Goal: Communication & Community: Answer question/provide support

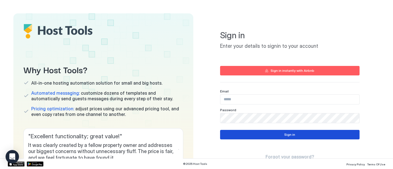
type input "**********"
drag, startPoint x: 273, startPoint y: 136, endPoint x: 190, endPoint y: 117, distance: 85.6
click at [273, 136] on button "Sign in" at bounding box center [289, 134] width 139 height 9
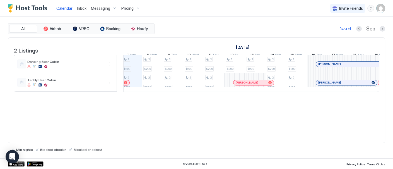
scroll to position [0, 313]
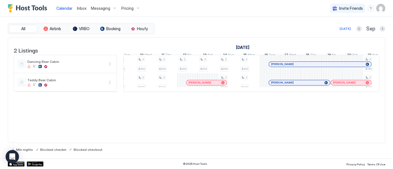
click at [305, 66] on div at bounding box center [305, 64] width 4 height 4
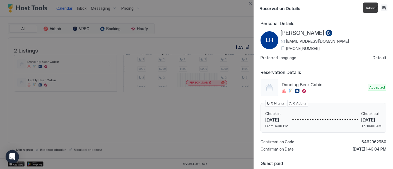
click at [385, 8] on button "Inbox" at bounding box center [384, 7] width 7 height 7
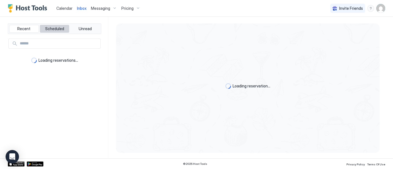
click at [57, 29] on span "Scheduled" at bounding box center [54, 28] width 19 height 5
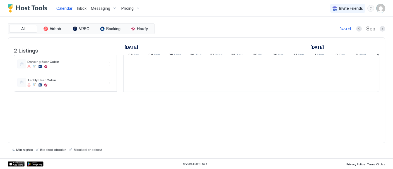
scroll to position [0, 310]
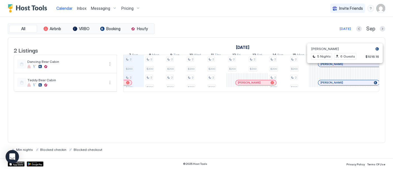
click at [343, 66] on div at bounding box center [343, 64] width 4 height 4
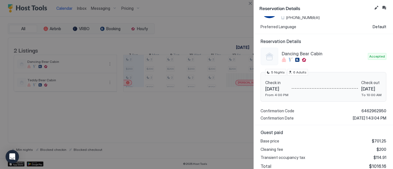
scroll to position [0, 0]
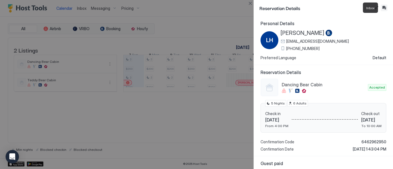
click at [385, 7] on button "Inbox" at bounding box center [384, 7] width 7 height 7
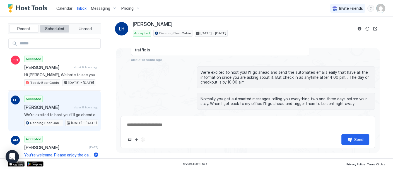
scroll to position [511, 0]
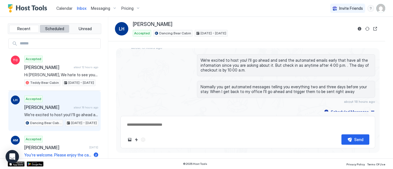
click at [55, 25] on button "Scheduled" at bounding box center [55, 29] width 30 height 8
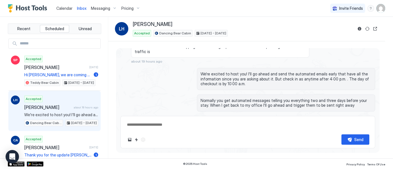
scroll to position [511, 0]
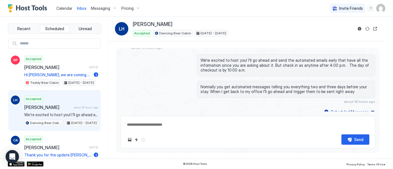
click at [45, 105] on span "[PERSON_NAME]" at bounding box center [47, 107] width 47 height 6
click at [56, 28] on span "Scheduled" at bounding box center [54, 28] width 19 height 5
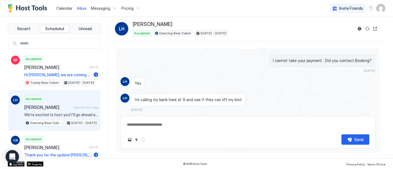
scroll to position [785, 0]
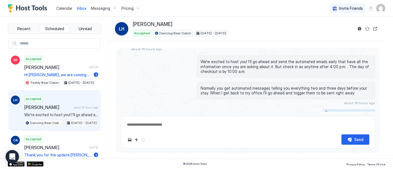
click at [342, 110] on div "Scheduled Messages" at bounding box center [350, 113] width 38 height 6
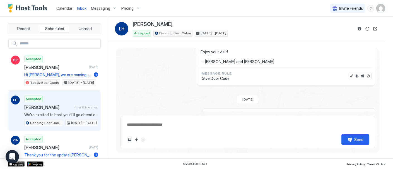
scroll to position [1282, 0]
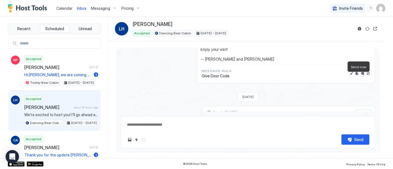
click at [360, 76] on button "Send now" at bounding box center [363, 74] width 6 height 6
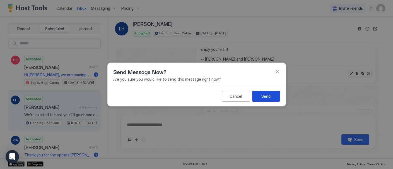
click at [267, 99] on div "Send" at bounding box center [265, 96] width 9 height 6
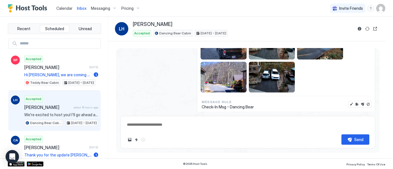
scroll to position [1280, 0]
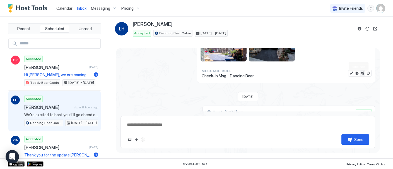
click at [360, 76] on button "Send now" at bounding box center [363, 73] width 6 height 6
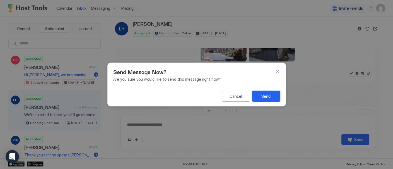
click at [266, 96] on div "Send" at bounding box center [265, 96] width 9 height 6
type textarea "*"
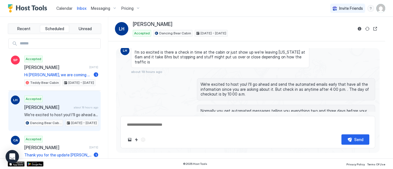
scroll to position [793, 0]
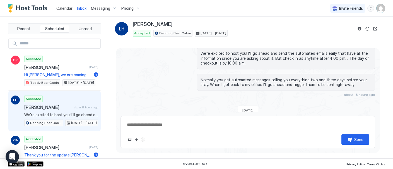
click at [64, 9] on span "Calendar" at bounding box center [64, 8] width 16 height 5
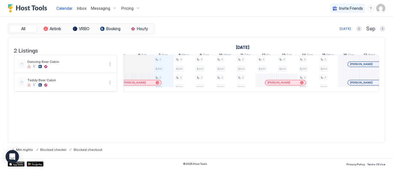
scroll to position [0, 387]
